Goal: Task Accomplishment & Management: Manage account settings

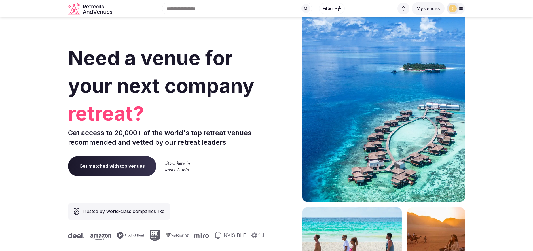
click at [430, 10] on button "My venues" at bounding box center [427, 8] width 33 height 13
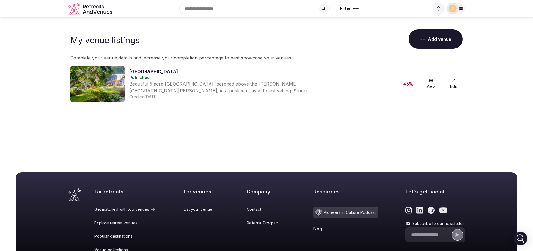
click at [430, 84] on link "View" at bounding box center [431, 83] width 18 height 11
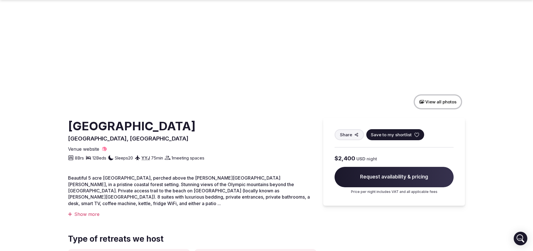
scroll to position [65, 0]
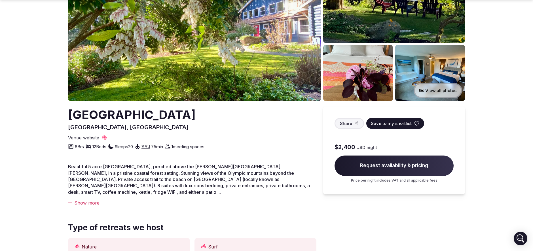
click at [89, 200] on div "Show more" at bounding box center [192, 203] width 248 height 6
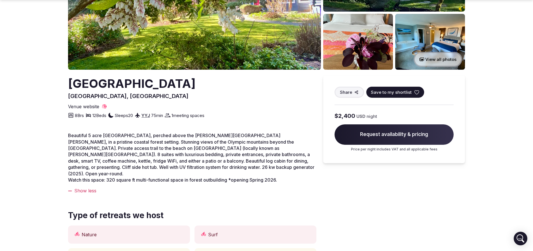
scroll to position [96, 0]
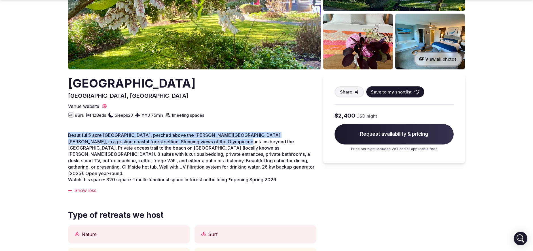
drag, startPoint x: 69, startPoint y: 135, endPoint x: 188, endPoint y: 142, distance: 118.9
click at [188, 142] on span "Beautiful 5 acre [GEOGRAPHIC_DATA], perched above the [PERSON_NAME][GEOGRAPHIC_…" at bounding box center [191, 154] width 246 height 44
copy span "Beautiful 5 acre [GEOGRAPHIC_DATA], perched above the [PERSON_NAME][GEOGRAPHIC_…"
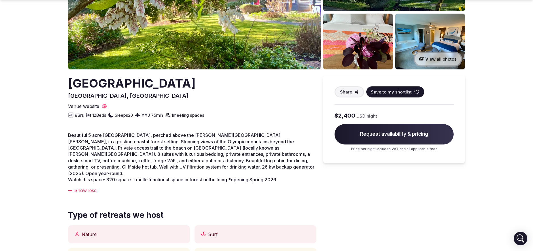
click at [261, 163] on span "Beautiful 5 acre [GEOGRAPHIC_DATA], perched above the [PERSON_NAME][GEOGRAPHIC_…" at bounding box center [191, 154] width 246 height 44
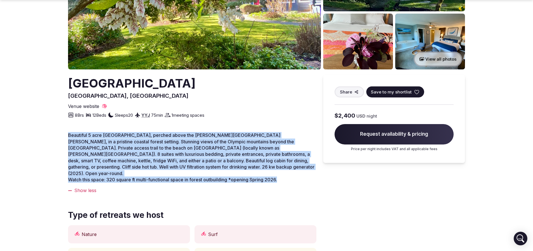
drag, startPoint x: 68, startPoint y: 134, endPoint x: 318, endPoint y: 175, distance: 253.7
copy p "Beautiful 5 acre [GEOGRAPHIC_DATA], perched above the [PERSON_NAME][GEOGRAPHIC_…"
